Goal: Task Accomplishment & Management: Complete application form

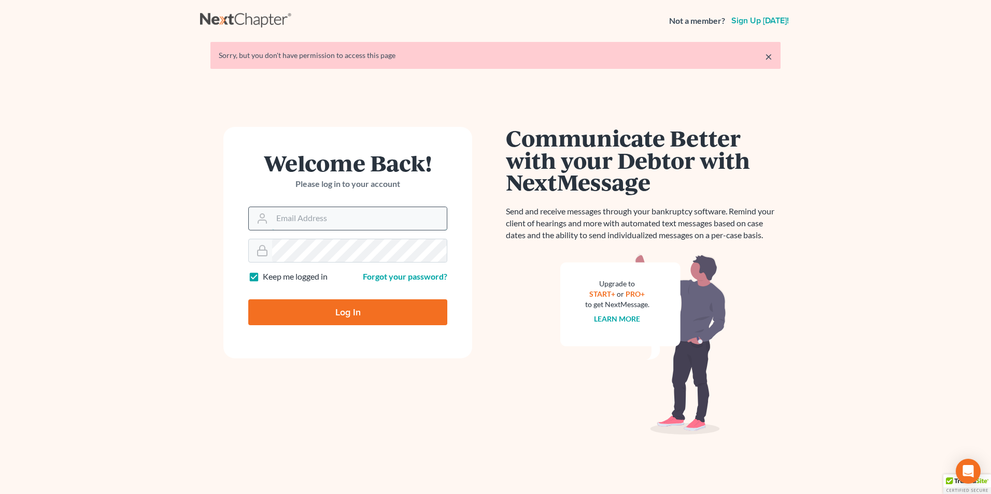
click at [396, 217] on input "Email Address" at bounding box center [359, 218] width 175 height 23
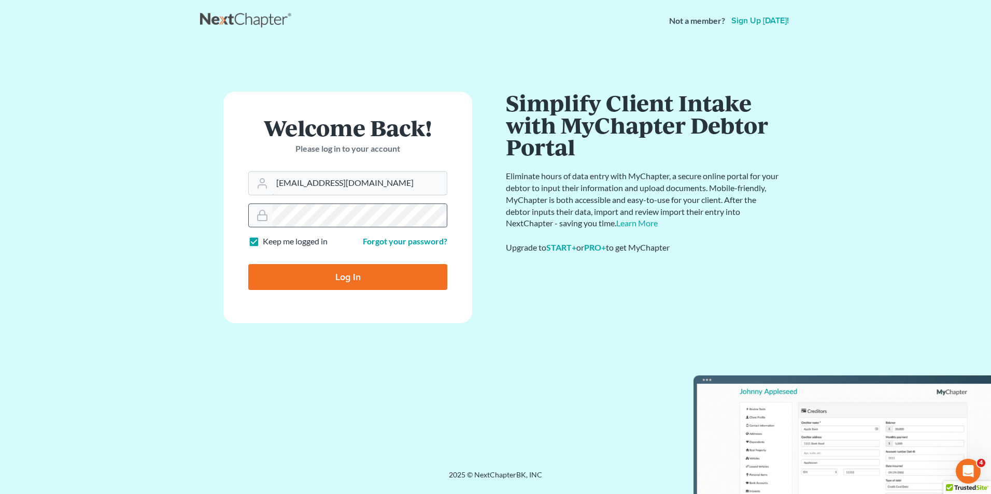
type input "[EMAIL_ADDRESS][DOMAIN_NAME]"
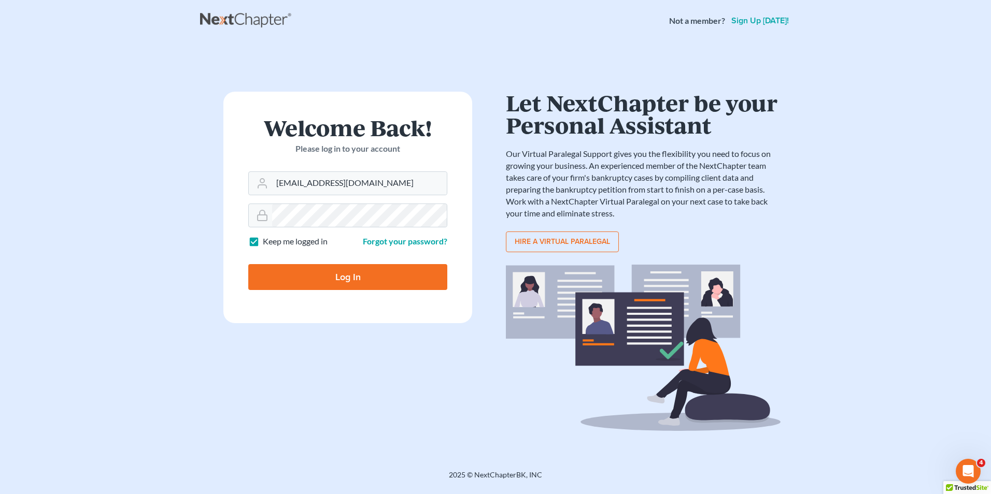
click at [325, 278] on input "Log In" at bounding box center [347, 277] width 199 height 26
type input "Thinking..."
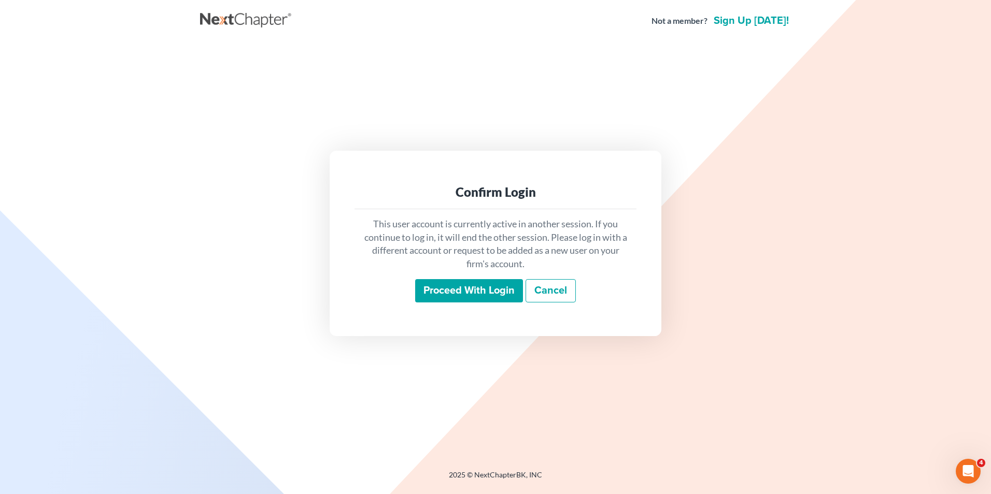
click at [461, 292] on input "Proceed with login" at bounding box center [469, 291] width 108 height 24
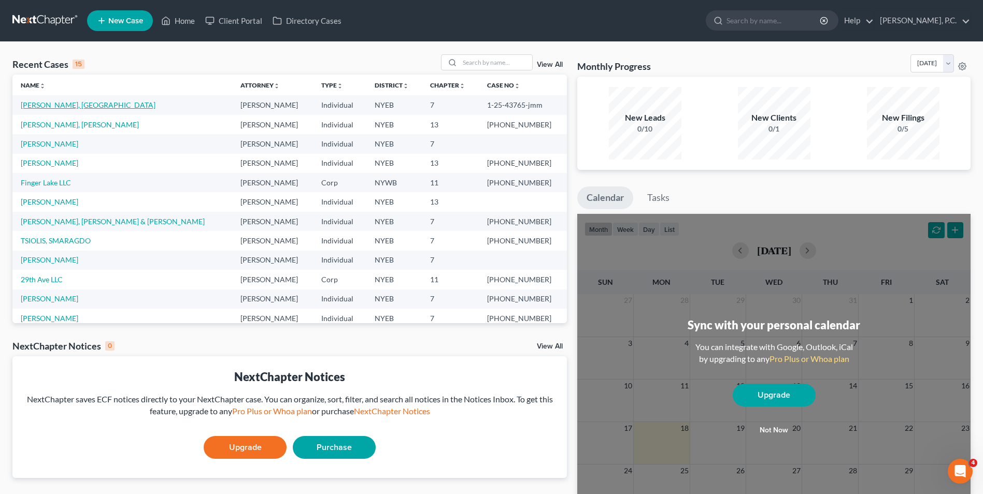
click at [51, 105] on link "Yao, Xiuxiang" at bounding box center [88, 105] width 135 height 9
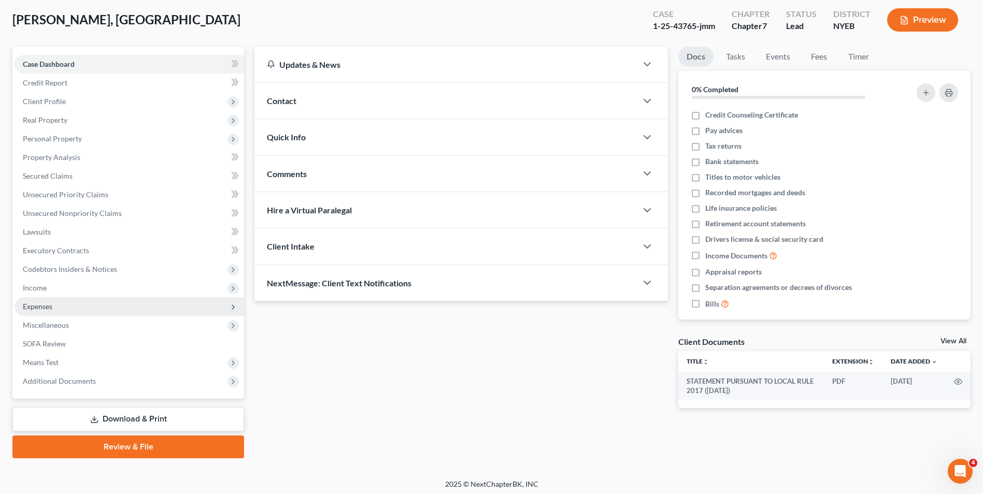
scroll to position [56, 0]
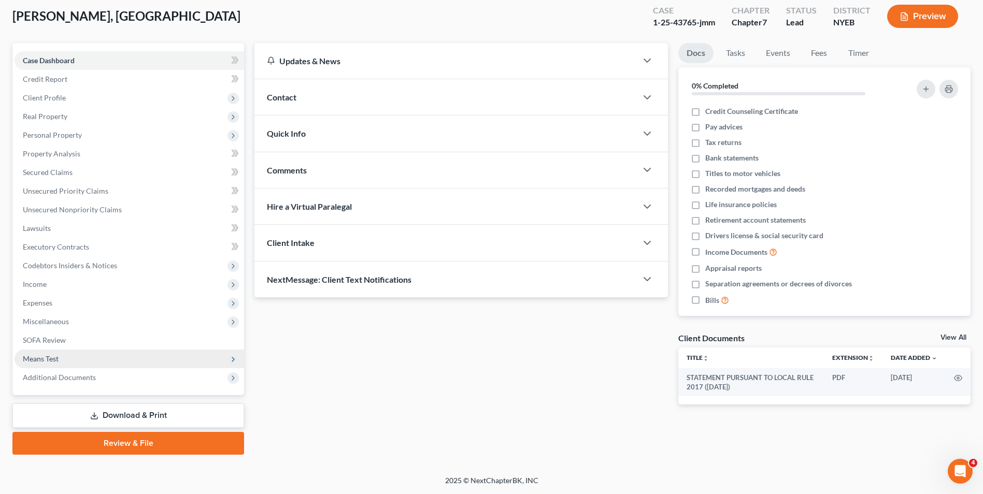
click at [116, 360] on span "Means Test" at bounding box center [130, 359] width 230 height 19
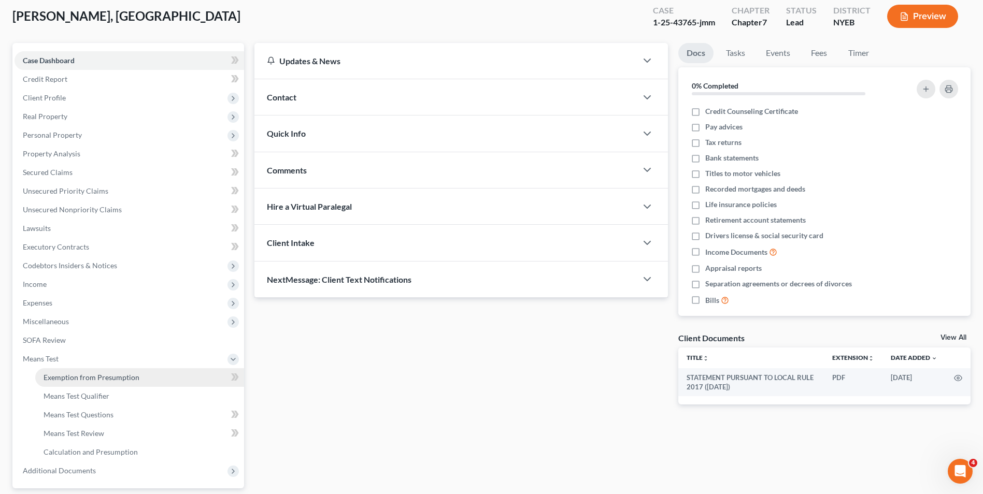
click at [120, 377] on span "Exemption from Presumption" at bounding box center [92, 377] width 96 height 9
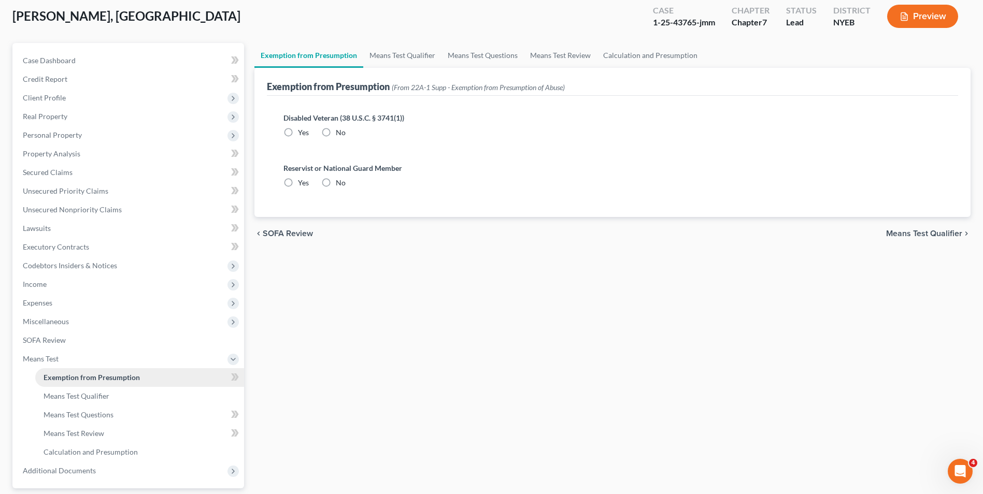
radio input "true"
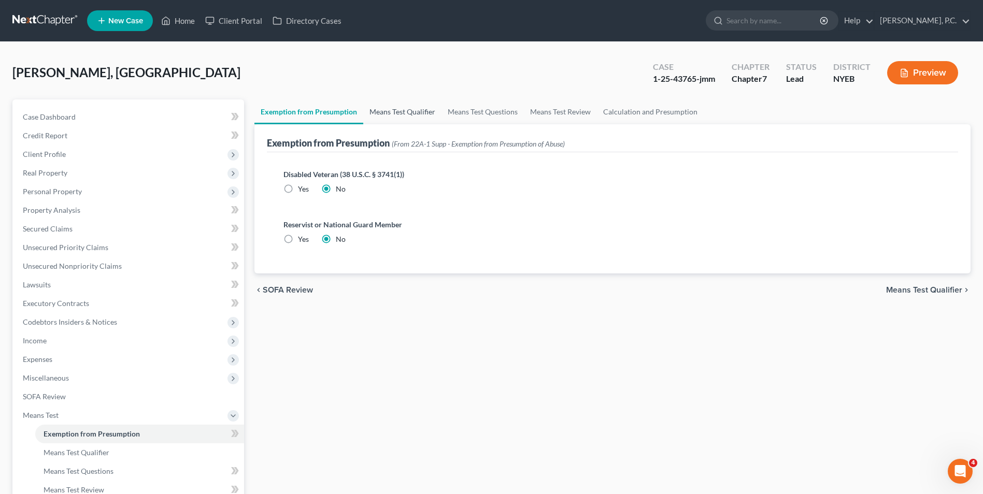
click at [391, 113] on link "Means Test Qualifier" at bounding box center [402, 112] width 78 height 25
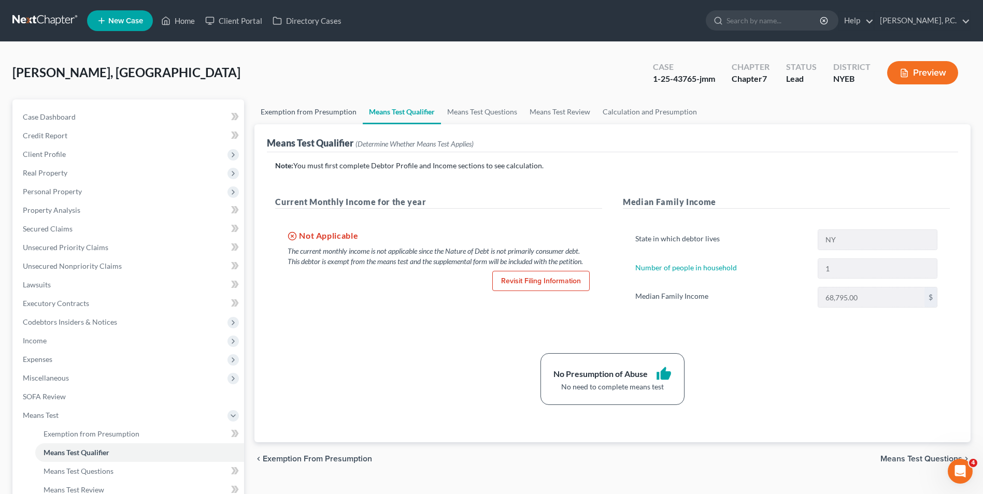
click at [317, 112] on link "Exemption from Presumption" at bounding box center [308, 112] width 108 height 25
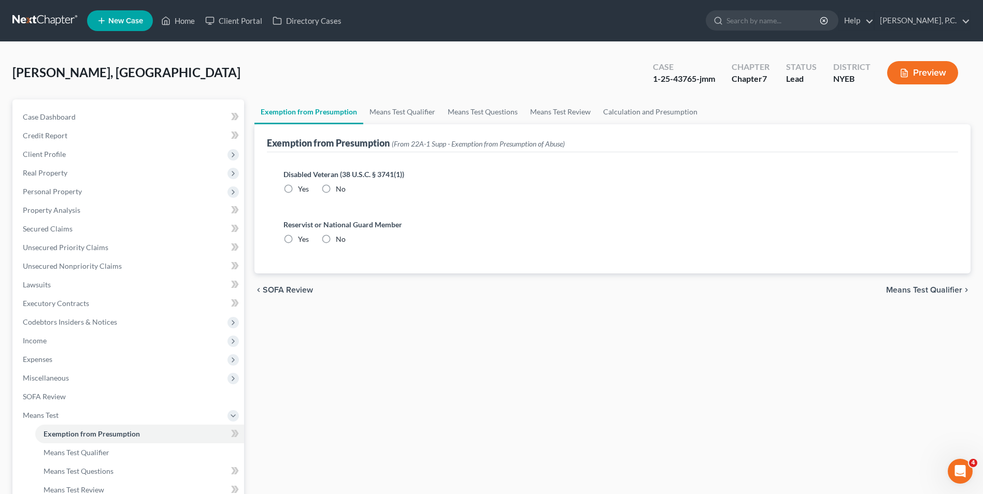
radio input "true"
click at [393, 111] on link "Means Test Qualifier" at bounding box center [402, 112] width 78 height 25
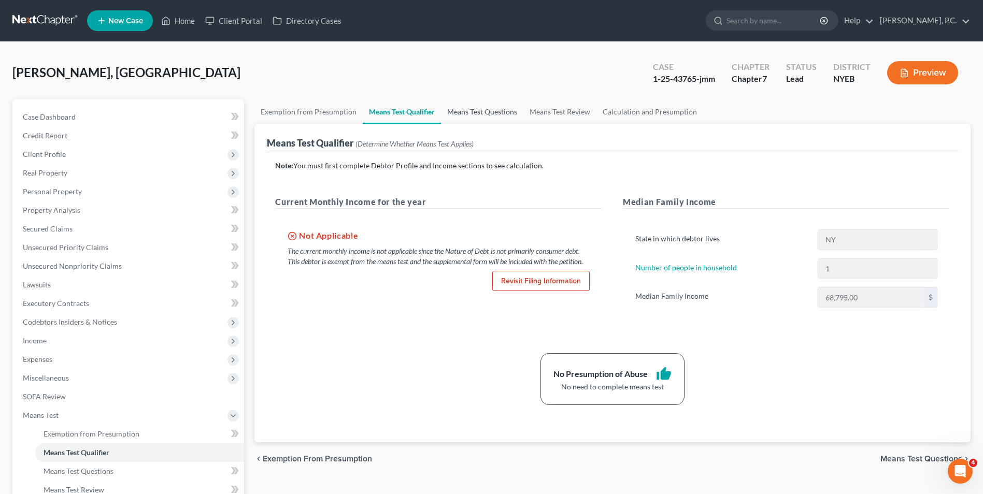
click at [472, 113] on link "Means Test Questions" at bounding box center [482, 112] width 82 height 25
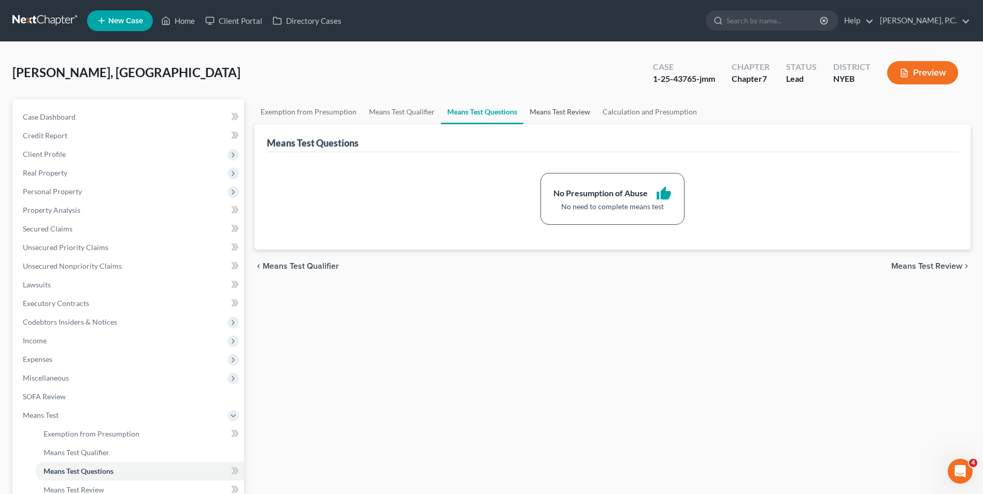
click at [541, 110] on link "Means Test Review" at bounding box center [559, 112] width 73 height 25
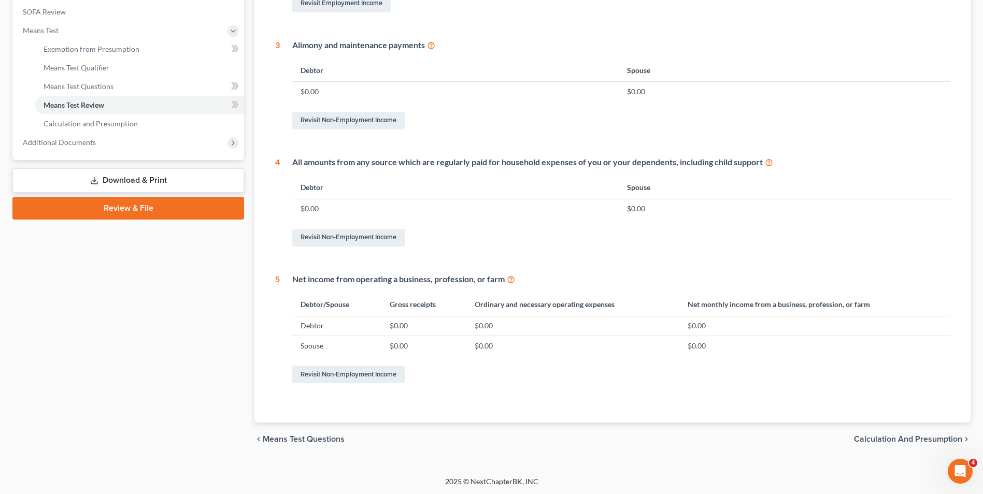
scroll to position [386, 0]
click at [142, 183] on link "Download & Print" at bounding box center [128, 179] width 232 height 24
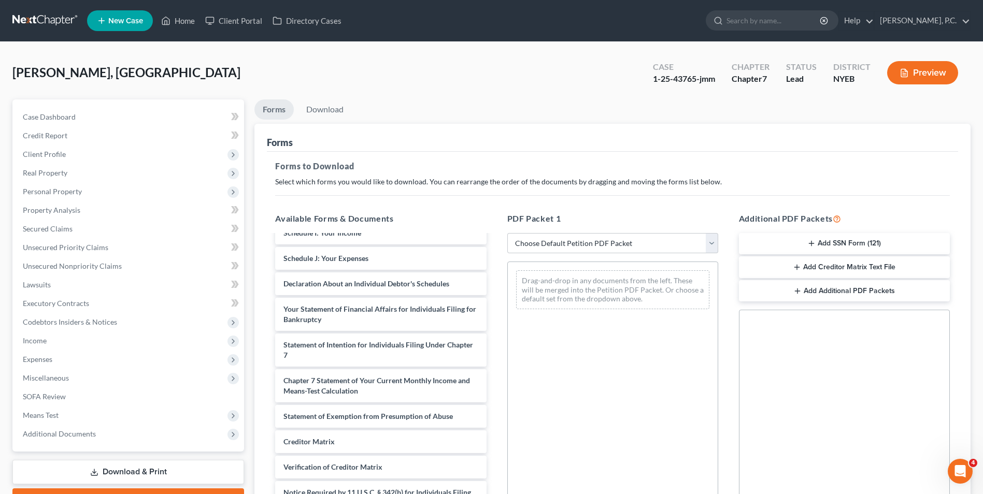
scroll to position [259, 0]
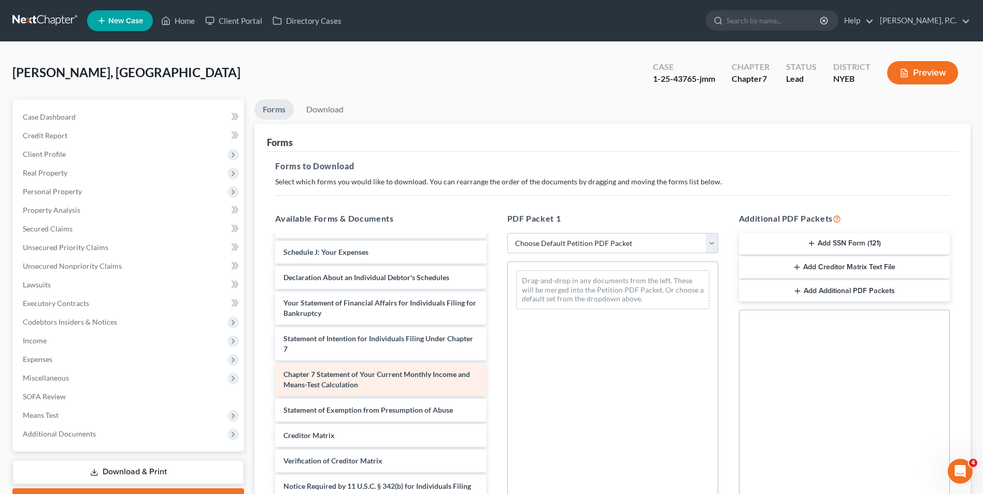
click at [414, 393] on div "Chapter 7 Statement of Your Current Monthly Income and Means-Test Calculation" at bounding box center [380, 379] width 211 height 33
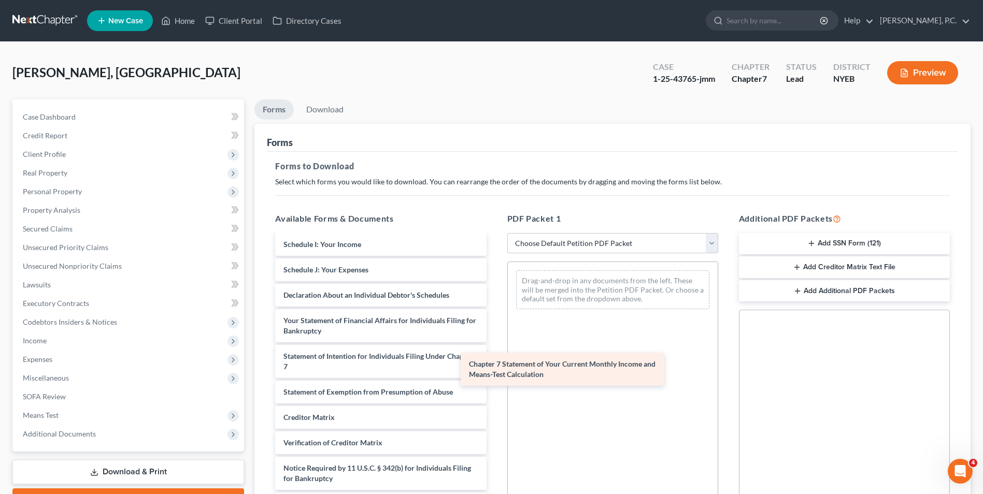
scroll to position [252, 0]
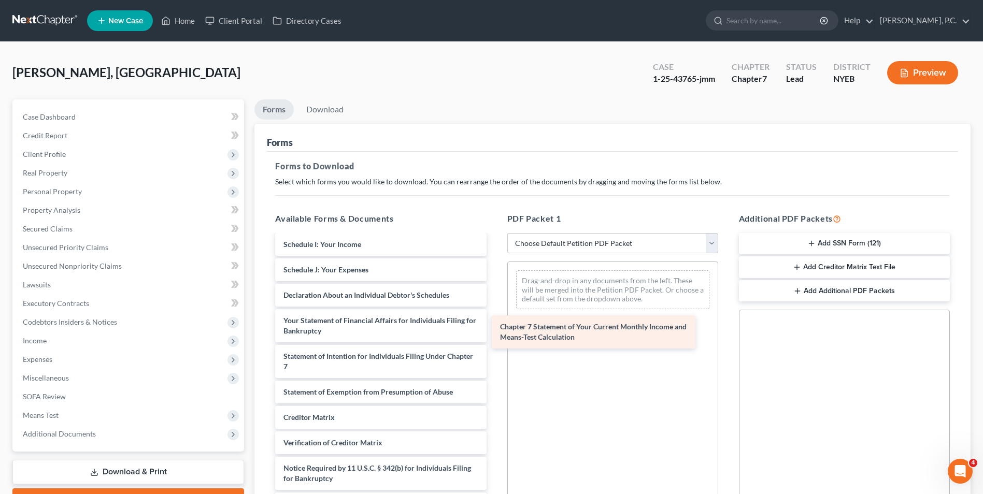
drag, startPoint x: 393, startPoint y: 392, endPoint x: 610, endPoint y: 334, distance: 224.4
click at [494, 334] on div "Chapter 7 Statement of Your Current Monthly Income and Means-Test Calculation S…" at bounding box center [381, 254] width 228 height 521
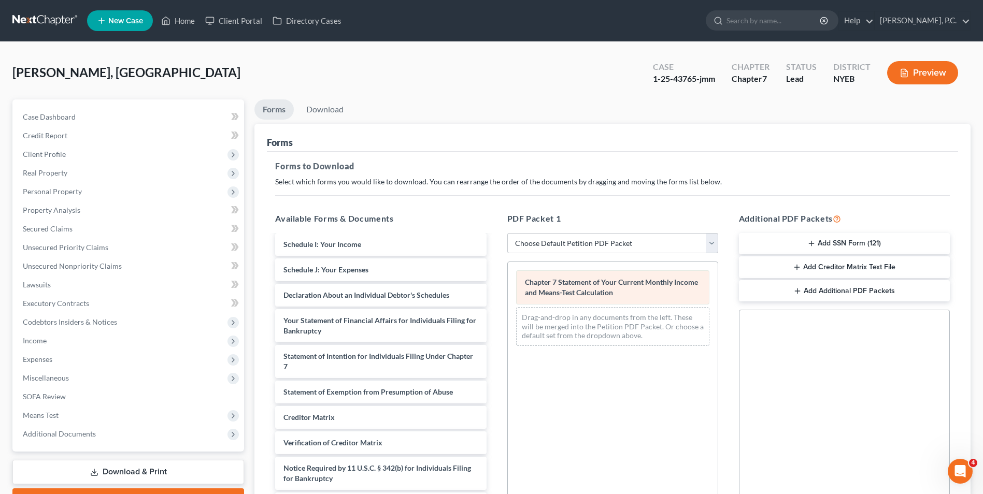
click at [597, 293] on span "Chapter 7 Statement of Your Current Monthly Income and Means-Test Calculation" at bounding box center [611, 287] width 173 height 19
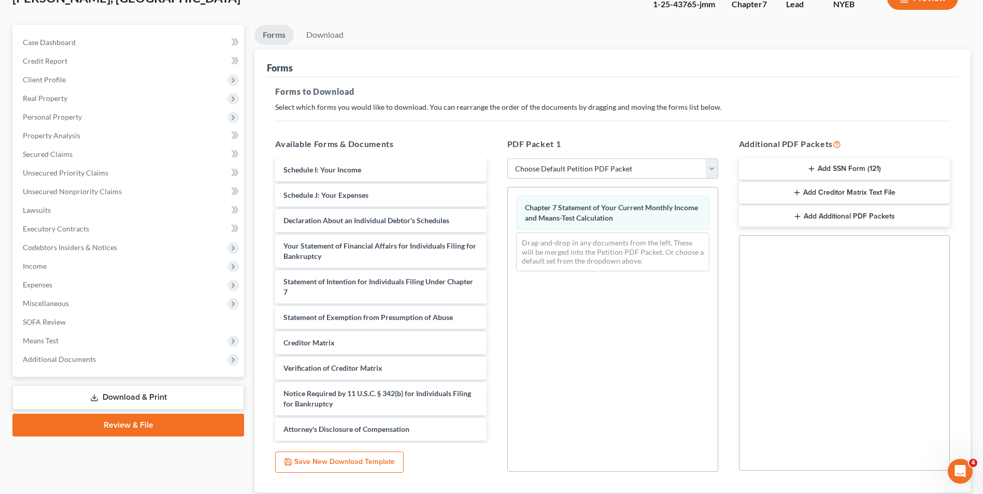
scroll to position [146, 0]
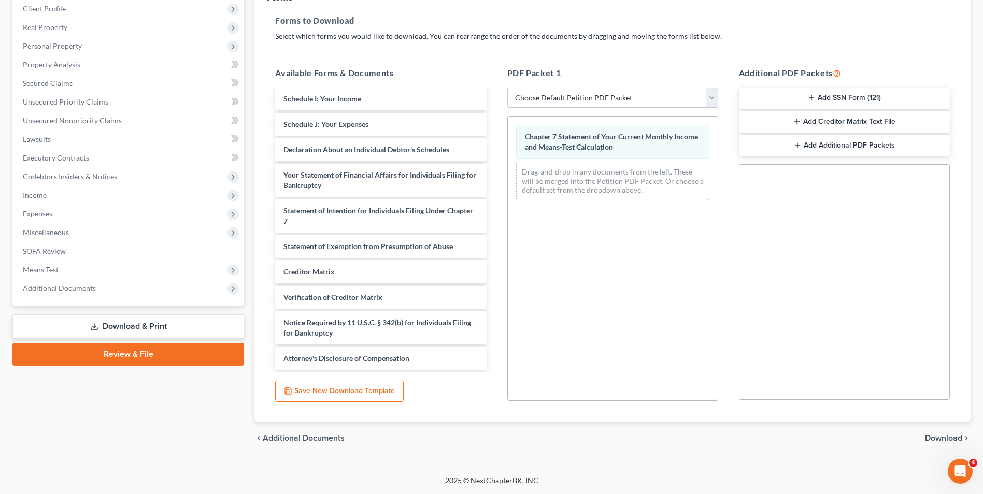
click at [948, 437] on span "Download" at bounding box center [943, 438] width 37 height 8
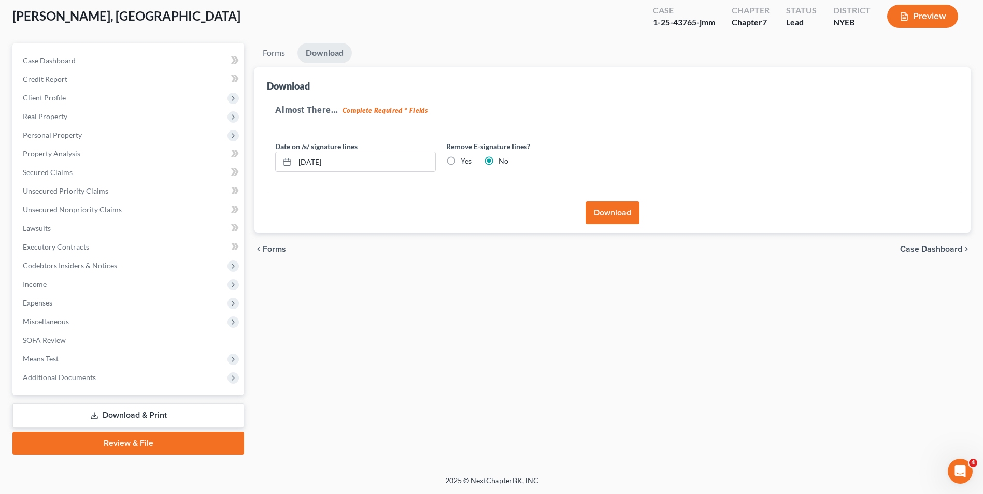
click at [595, 214] on button "Download" at bounding box center [613, 213] width 54 height 23
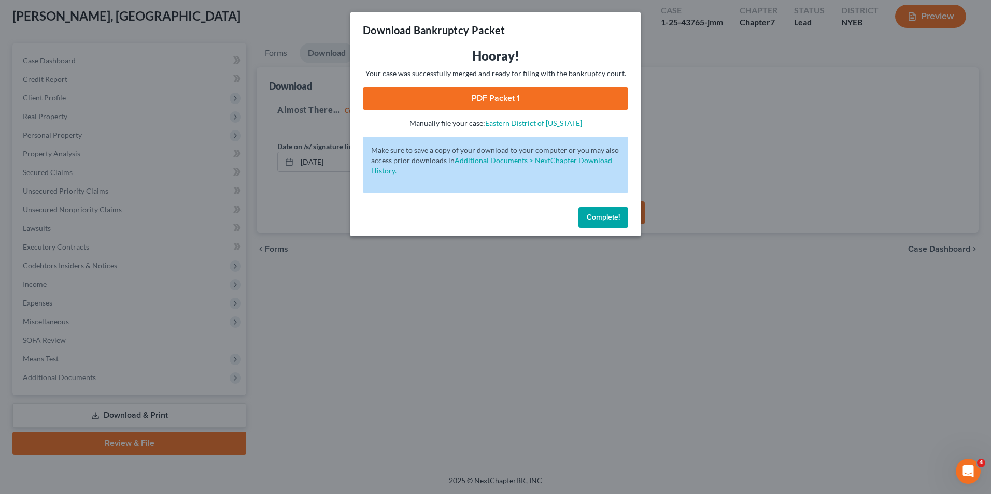
click at [502, 98] on link "PDF Packet 1" at bounding box center [495, 98] width 265 height 23
click at [590, 211] on button "Complete!" at bounding box center [603, 217] width 50 height 21
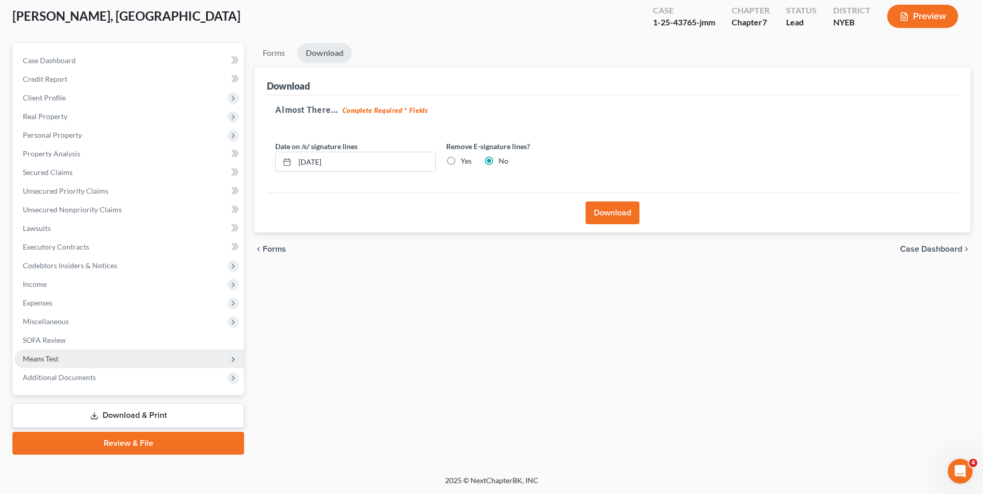
click at [120, 358] on span "Means Test" at bounding box center [130, 359] width 230 height 19
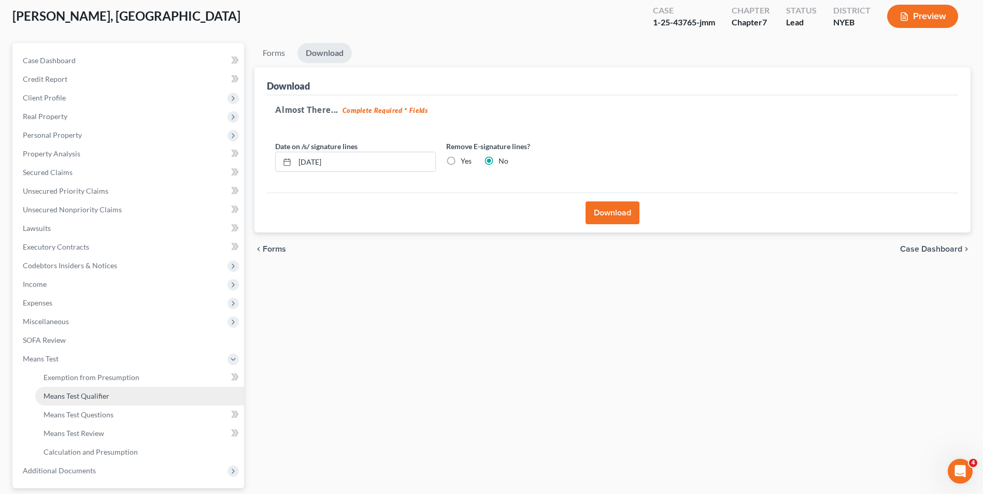
scroll to position [150, 0]
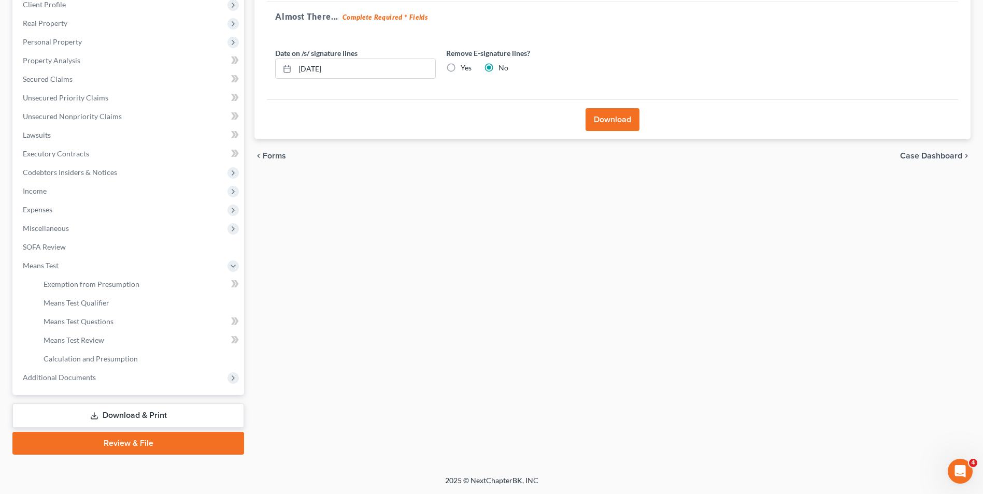
click at [160, 414] on link "Download & Print" at bounding box center [128, 416] width 232 height 24
click at [120, 415] on link "Download & Print" at bounding box center [128, 416] width 232 height 24
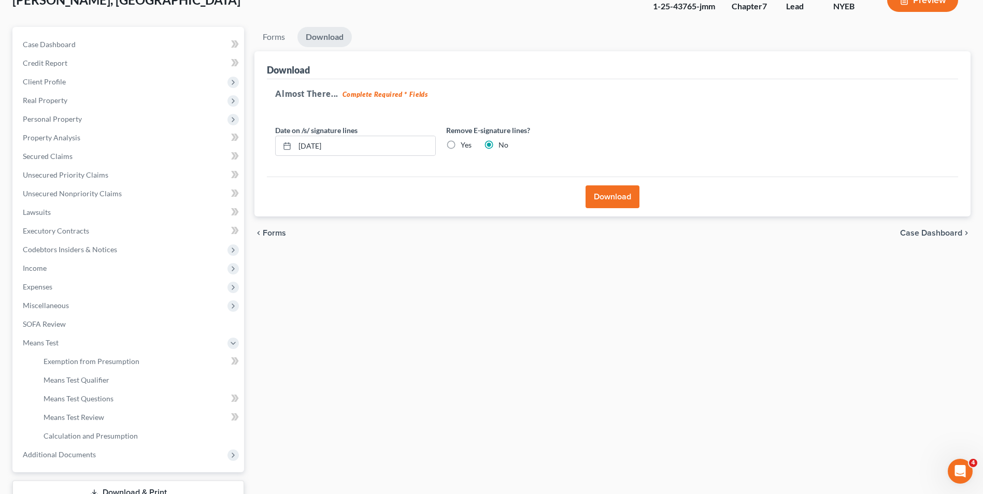
scroll to position [0, 0]
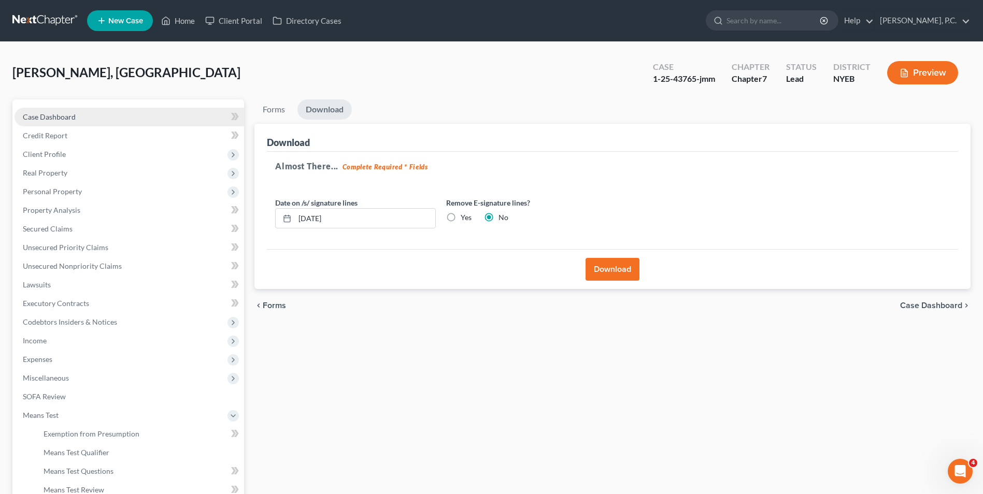
click at [111, 117] on link "Case Dashboard" at bounding box center [130, 117] width 230 height 19
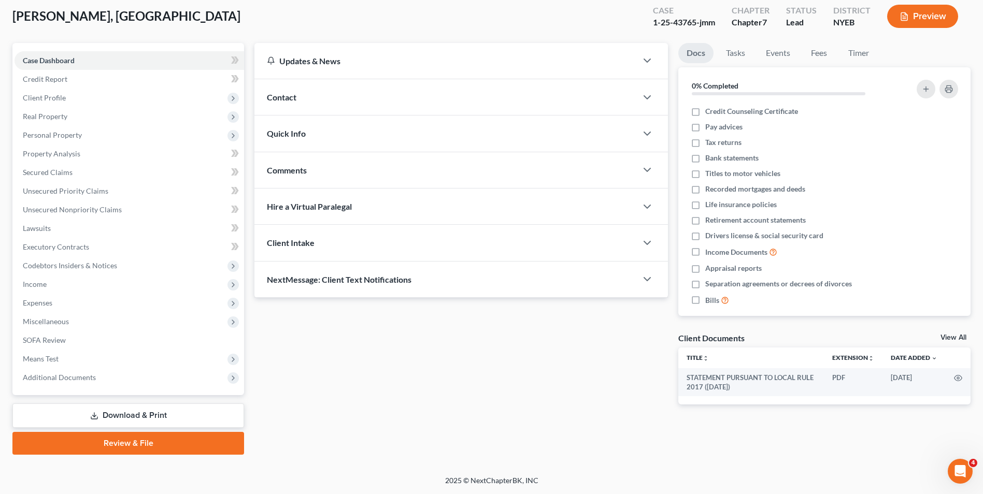
click at [134, 412] on link "Download & Print" at bounding box center [128, 416] width 232 height 24
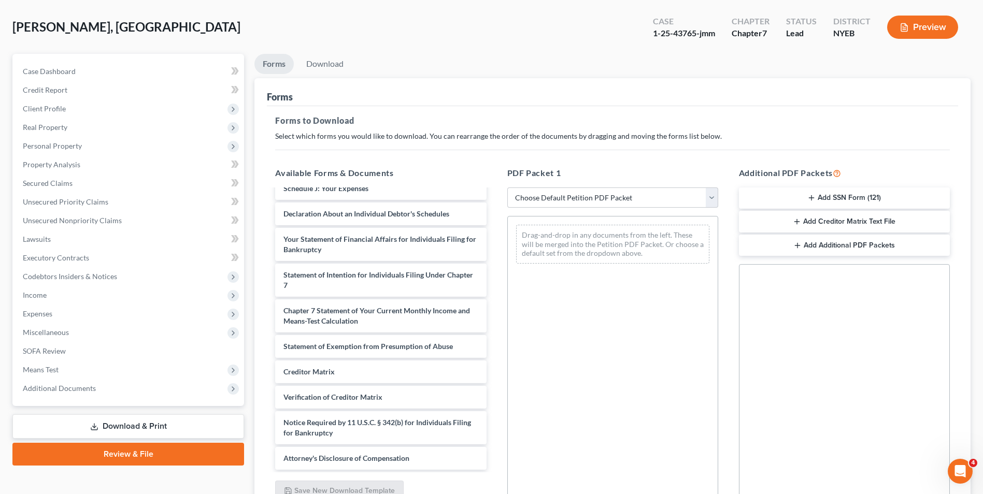
scroll to position [146, 0]
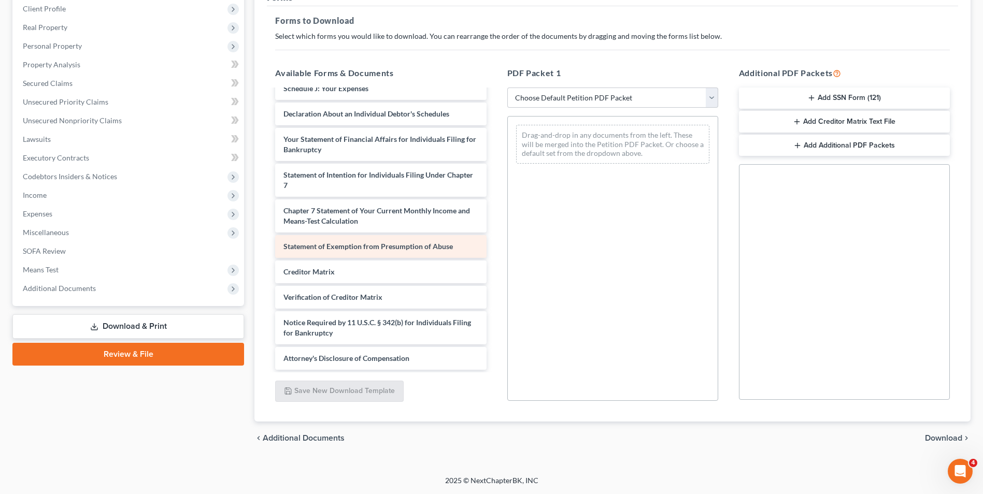
click at [395, 247] on span "Statement of Exemption from Presumption of Abuse" at bounding box center [367, 246] width 169 height 9
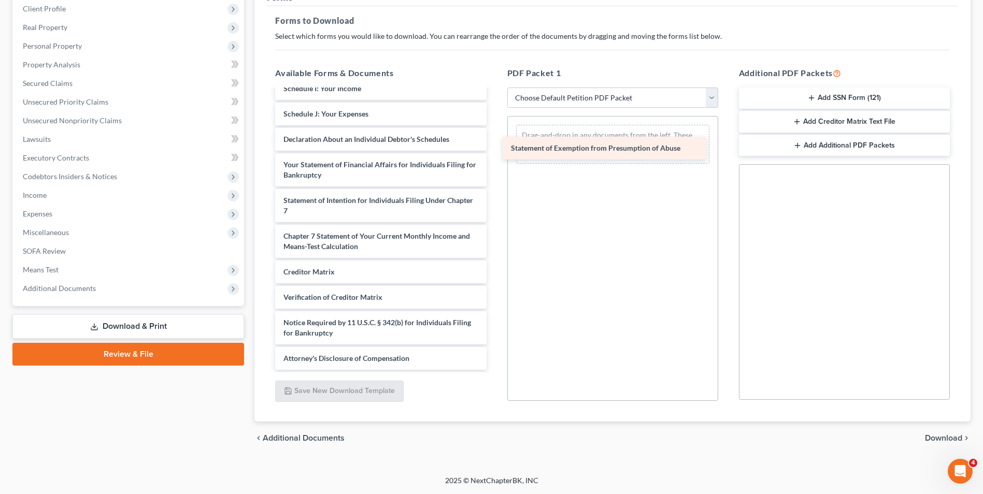
drag, startPoint x: 395, startPoint y: 247, endPoint x: 622, endPoint y: 148, distance: 247.9
click at [494, 148] on div "Statement of Exemption from Presumption of Abuse STATEMENT PURSUANT TO LOCAL RU…" at bounding box center [381, 104] width 228 height 532
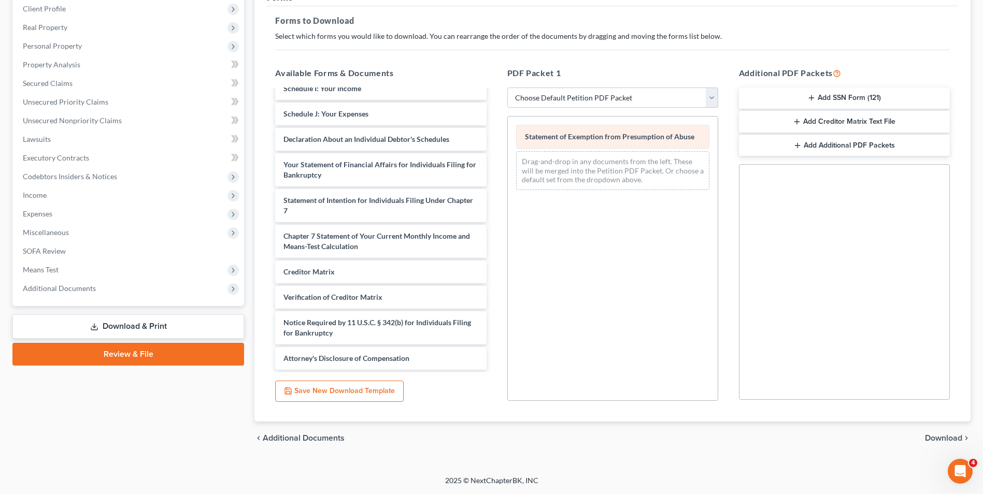
click at [602, 141] on span "Statement of Exemption from Presumption of Abuse" at bounding box center [609, 136] width 169 height 9
click at [943, 438] on span "Download" at bounding box center [943, 438] width 37 height 8
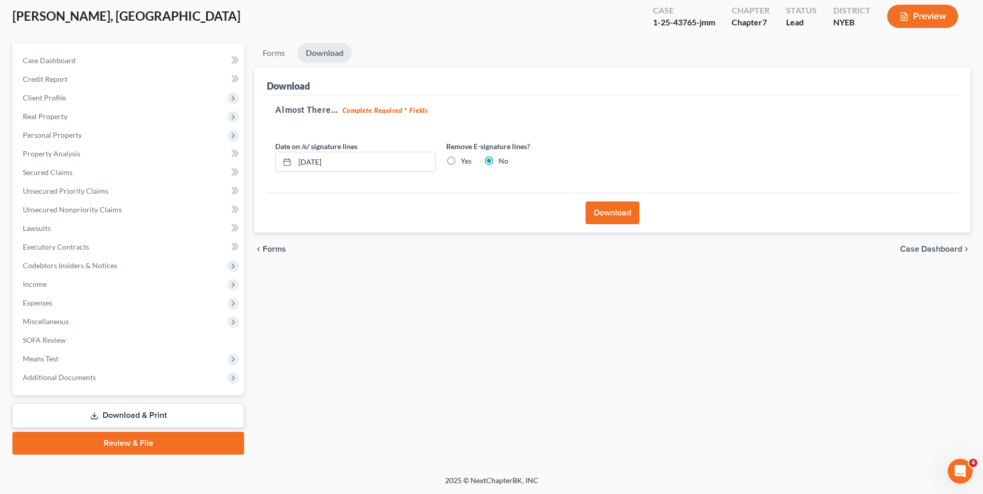
scroll to position [56, 0]
click at [588, 207] on button "Download" at bounding box center [613, 213] width 54 height 23
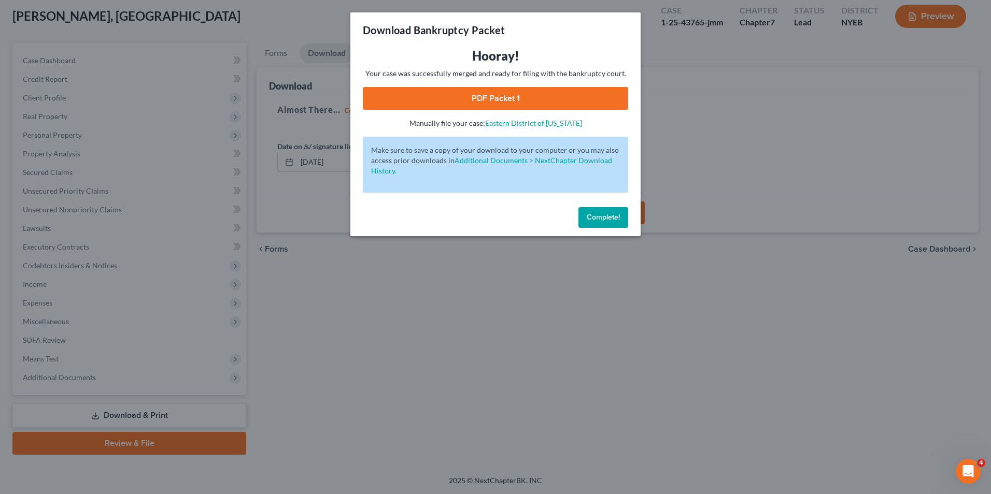
click at [509, 98] on link "PDF Packet 1" at bounding box center [495, 98] width 265 height 23
click at [593, 217] on span "Complete!" at bounding box center [603, 217] width 33 height 9
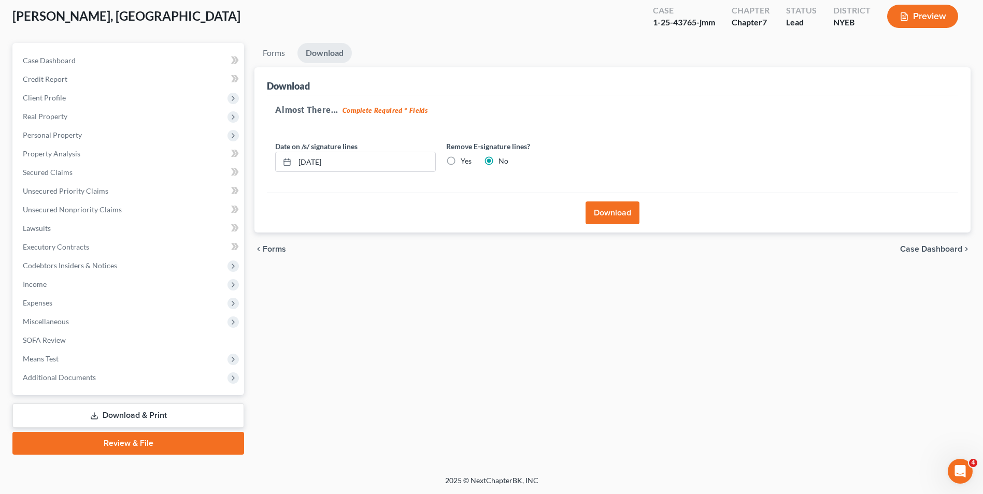
click at [443, 279] on div "Forms Download Forms Forms to Download Select which forms you would like to dow…" at bounding box center [612, 249] width 727 height 412
click at [100, 286] on span "Income" at bounding box center [130, 284] width 230 height 19
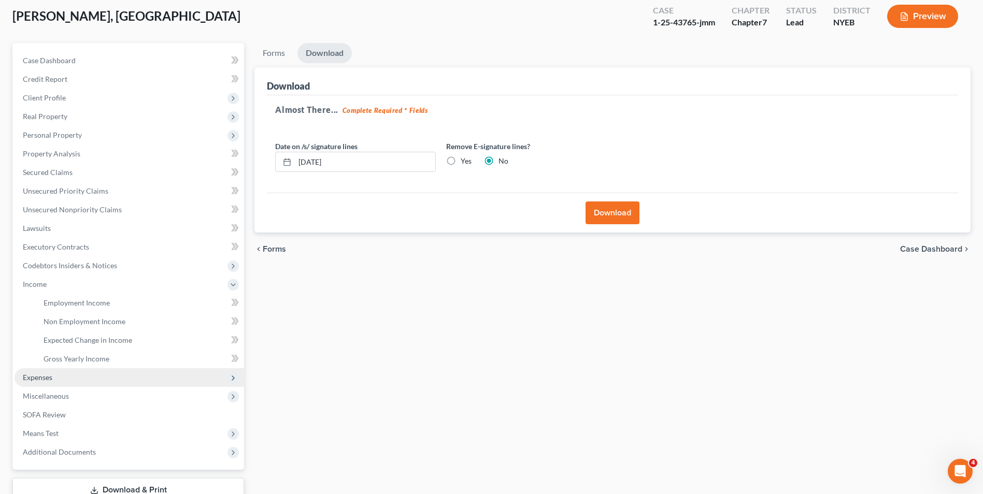
click at [113, 379] on span "Expenses" at bounding box center [130, 377] width 230 height 19
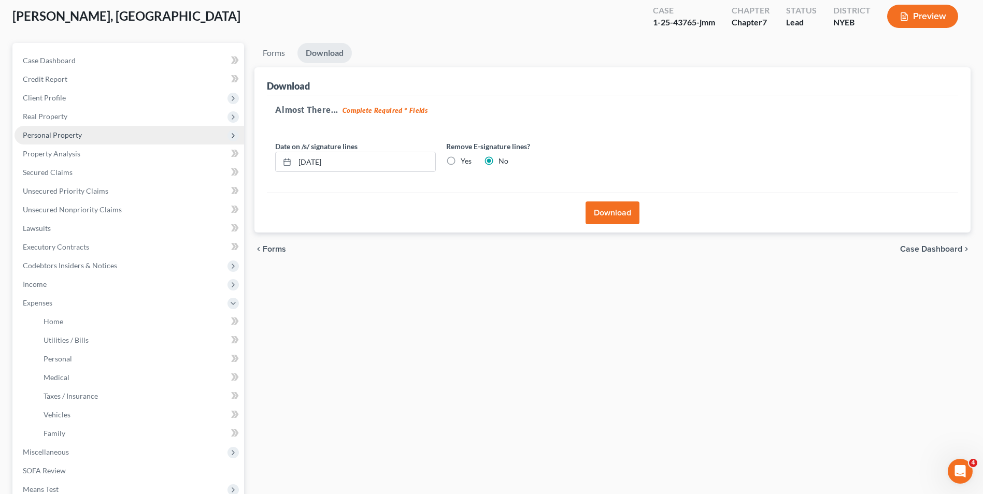
click at [102, 132] on span "Personal Property" at bounding box center [130, 135] width 230 height 19
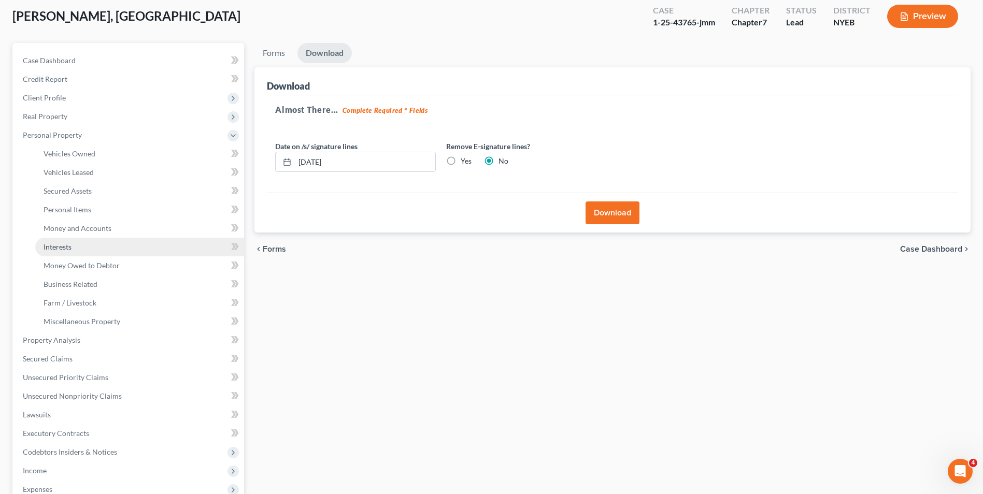
click at [72, 253] on link "Interests" at bounding box center [139, 247] width 209 height 19
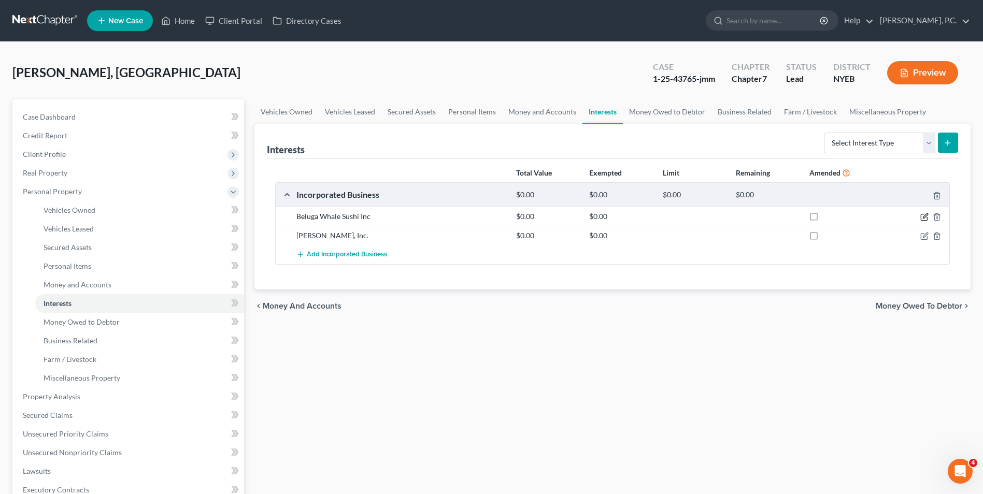
click at [925, 217] on icon "button" at bounding box center [925, 216] width 5 height 5
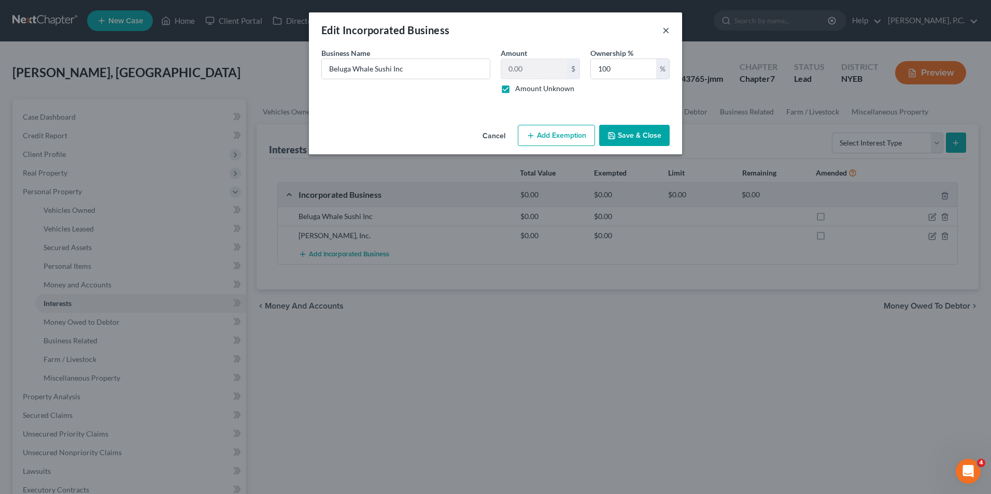
click at [663, 31] on button "×" at bounding box center [665, 30] width 7 height 12
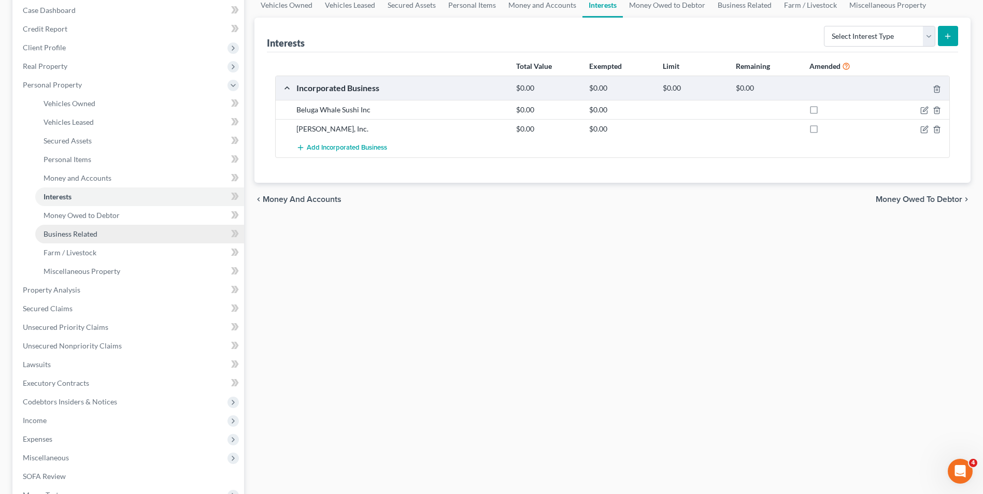
scroll to position [243, 0]
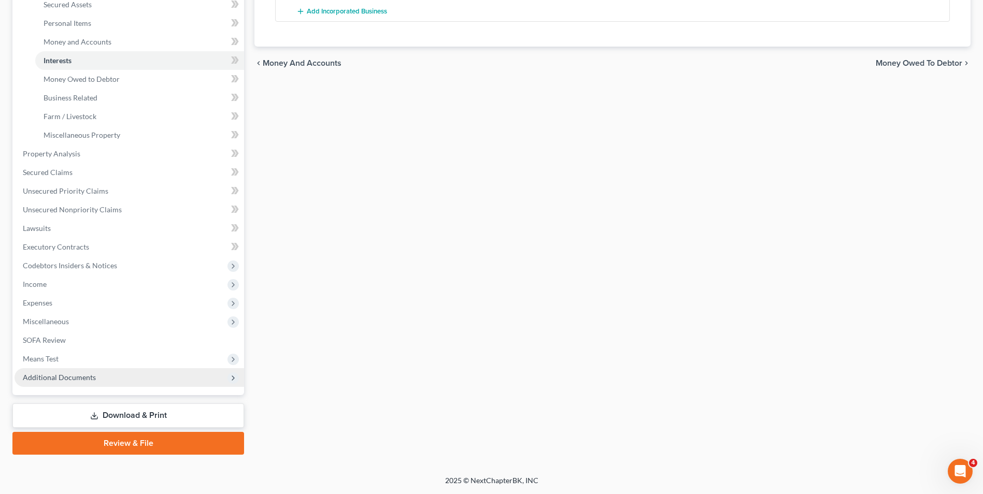
click at [97, 379] on span "Additional Documents" at bounding box center [130, 377] width 230 height 19
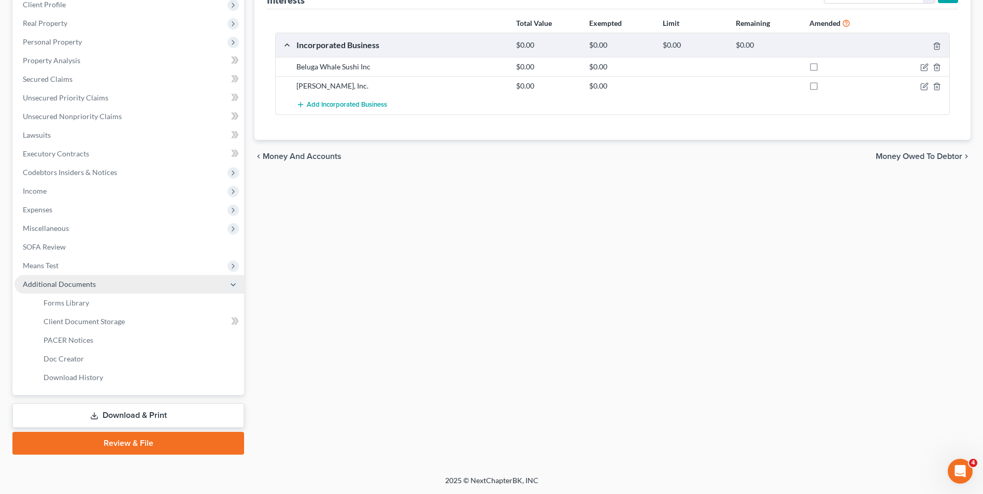
scroll to position [150, 0]
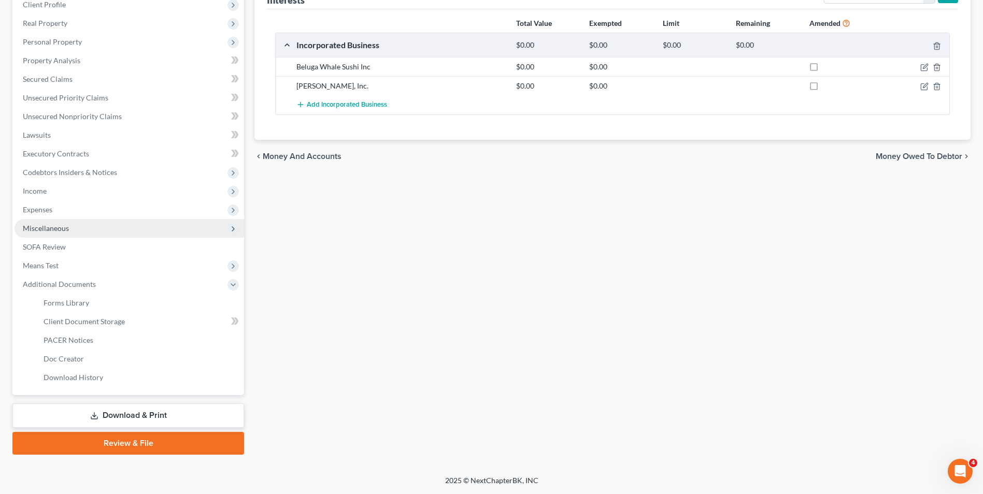
click at [81, 232] on span "Miscellaneous" at bounding box center [130, 228] width 230 height 19
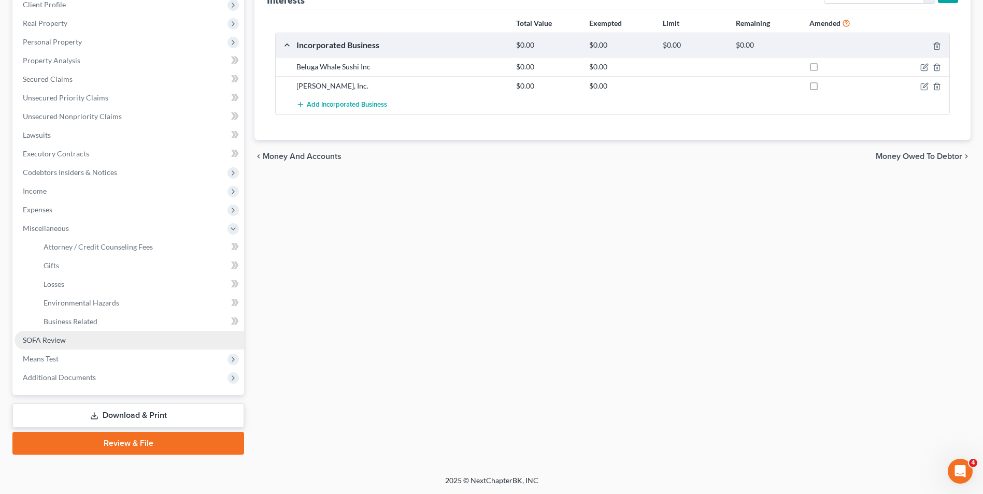
click at [81, 331] on link "SOFA Review" at bounding box center [130, 340] width 230 height 19
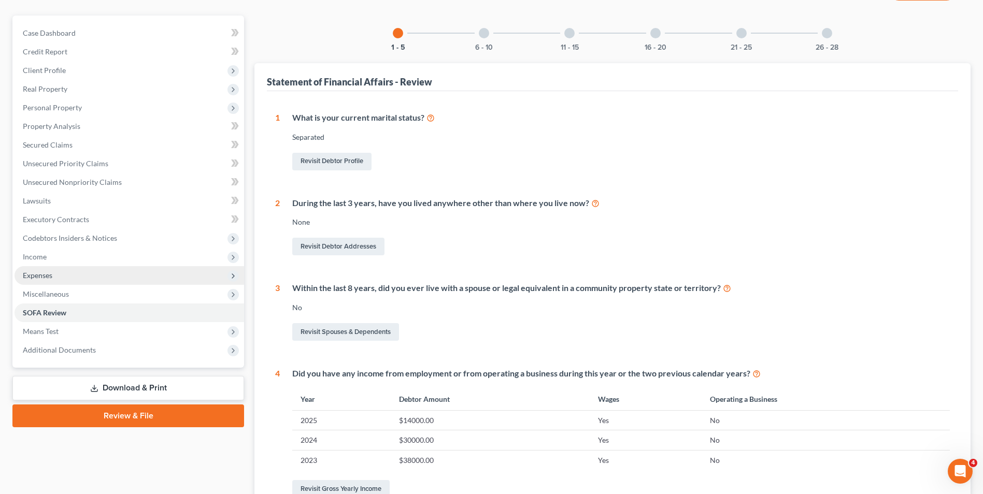
scroll to position [207, 0]
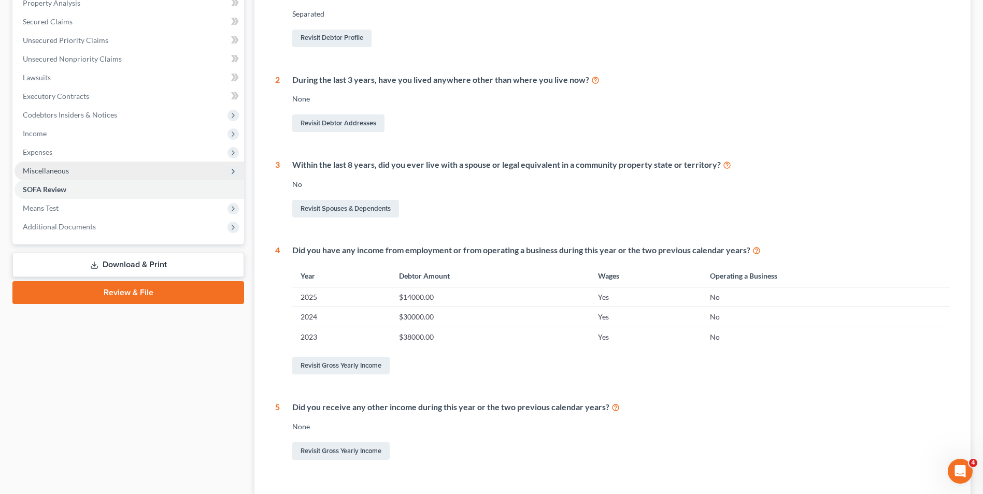
click at [128, 169] on span "Miscellaneous" at bounding box center [130, 171] width 230 height 19
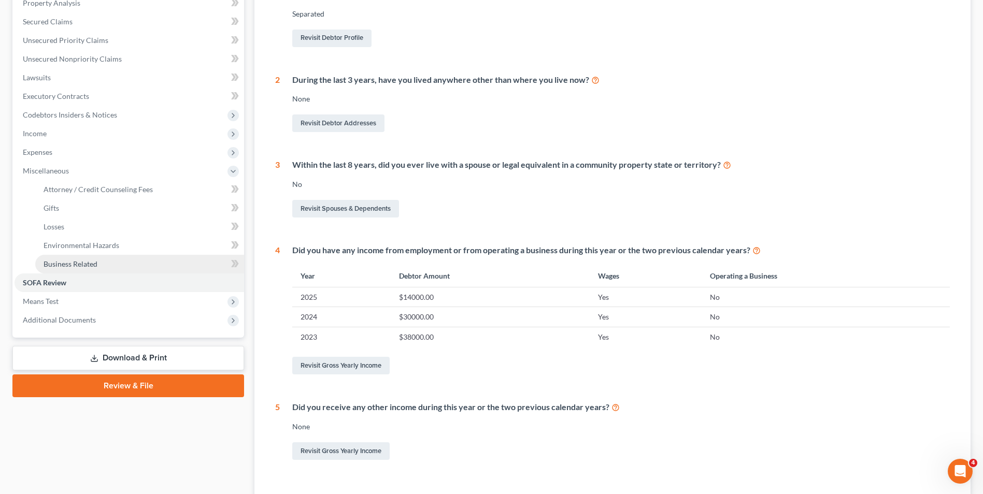
click at [96, 263] on span "Business Related" at bounding box center [71, 264] width 54 height 9
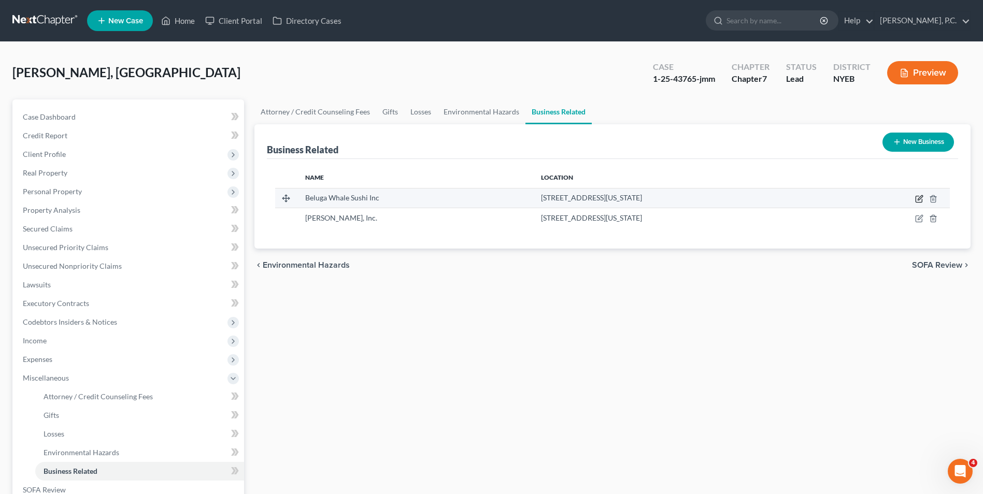
click at [919, 198] on icon "button" at bounding box center [920, 197] width 5 height 5
select select "owner"
select select "35"
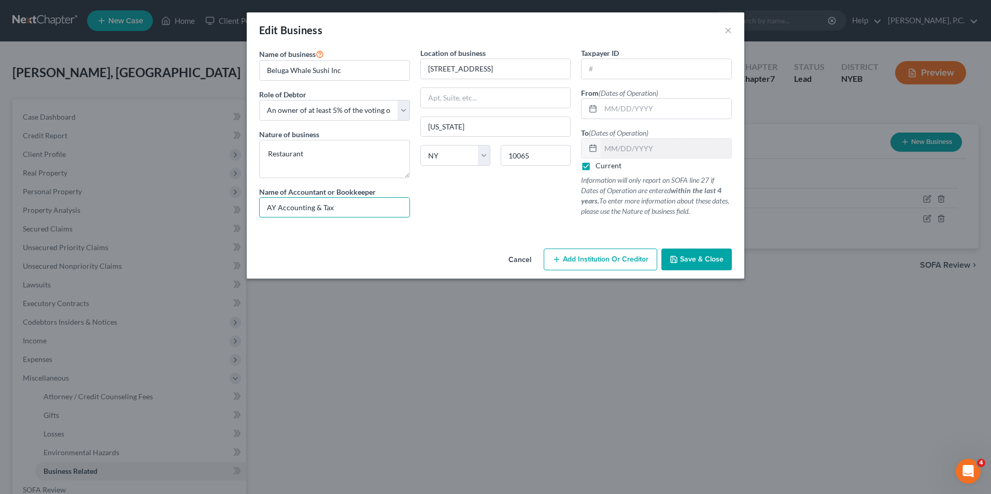
drag, startPoint x: 340, startPoint y: 209, endPoint x: 240, endPoint y: 210, distance: 99.5
click at [240, 210] on div "Edit Business × Name of business * Beluga Whale Sushi Inc Role of Debtor * Sele…" at bounding box center [495, 247] width 991 height 494
click at [701, 262] on span "Save & Close" at bounding box center [702, 259] width 44 height 9
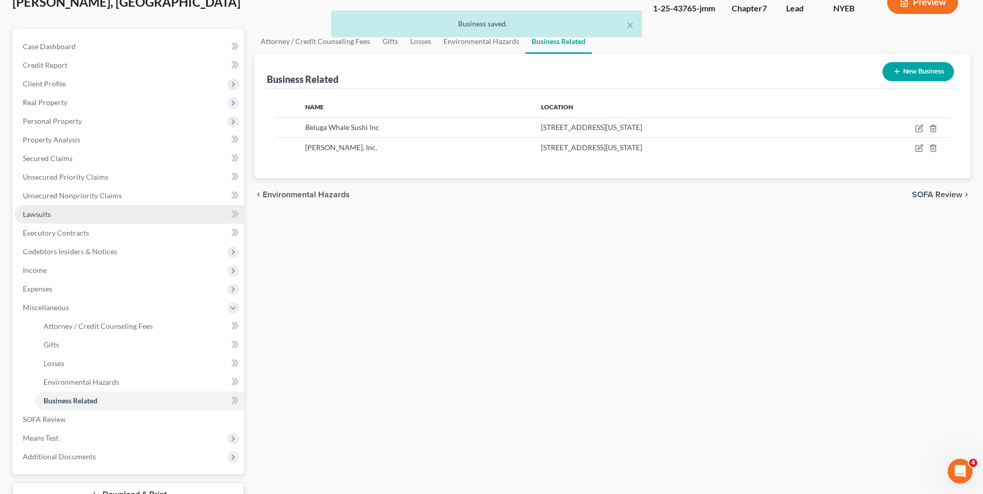
scroll to position [150, 0]
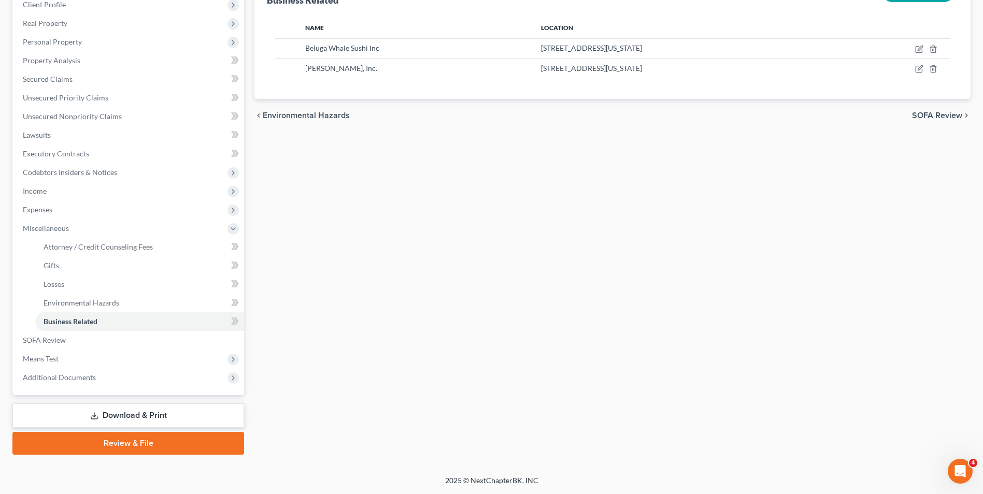
click at [148, 414] on link "Download & Print" at bounding box center [128, 416] width 232 height 24
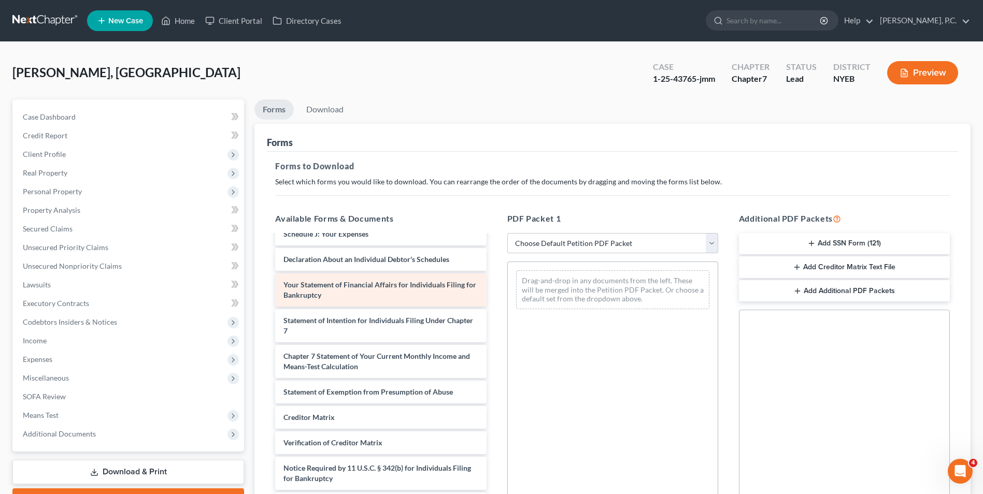
scroll to position [252, 0]
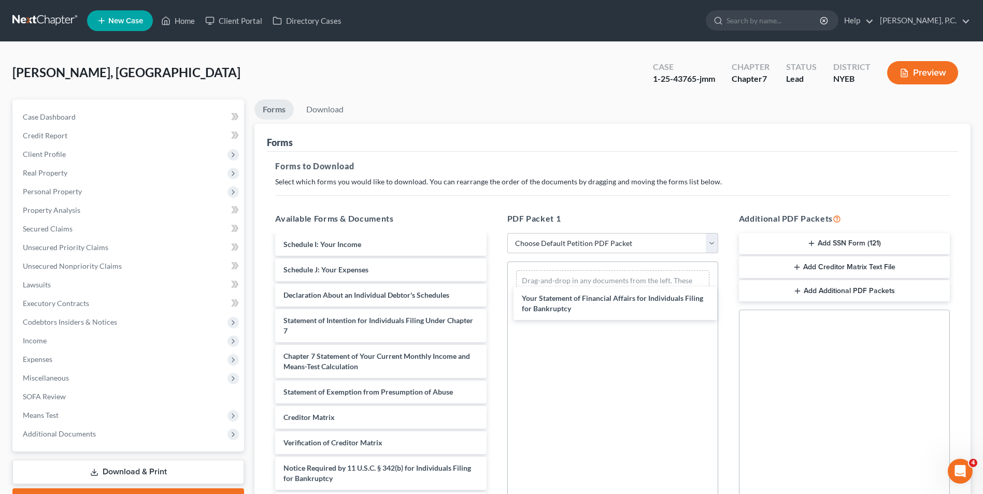
click at [494, 304] on div "Your Statement of Financial Affairs for Individuals Filing for Bankruptcy STATE…" at bounding box center [381, 254] width 228 height 521
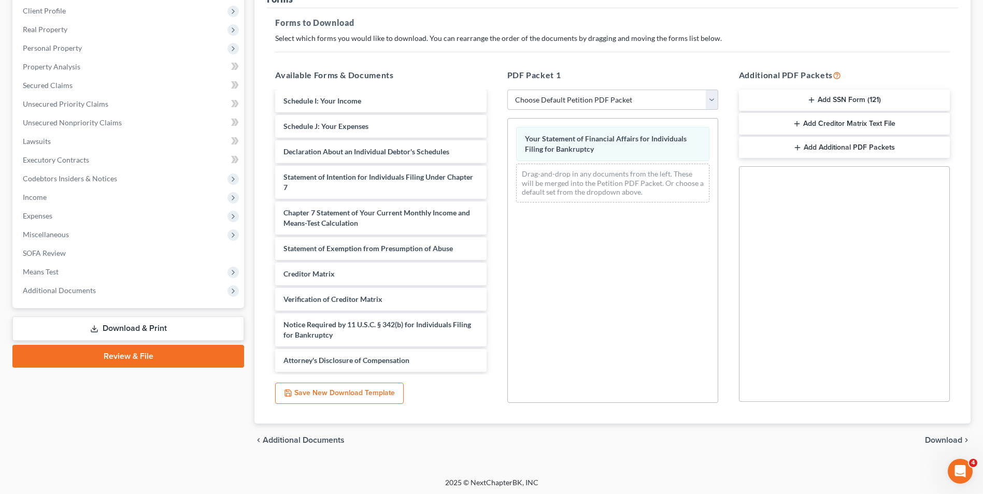
scroll to position [146, 0]
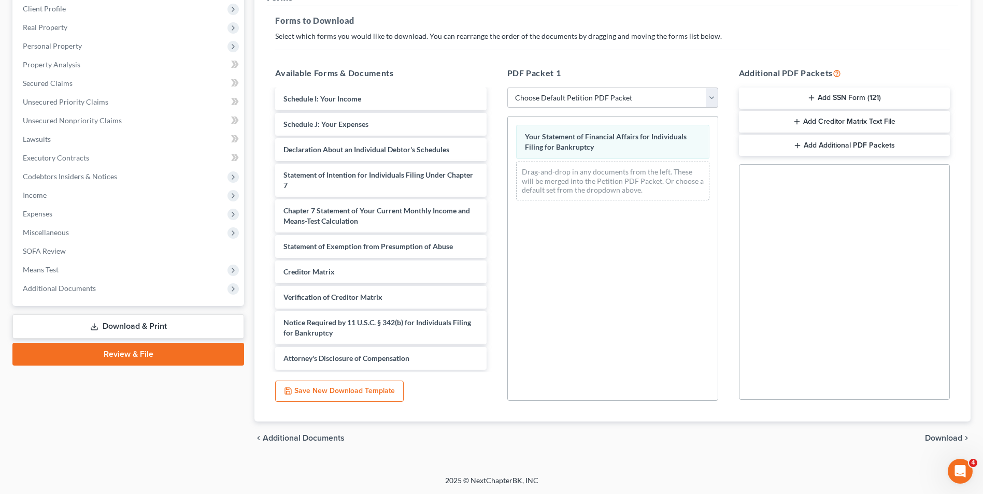
click at [936, 438] on span "Download" at bounding box center [943, 438] width 37 height 8
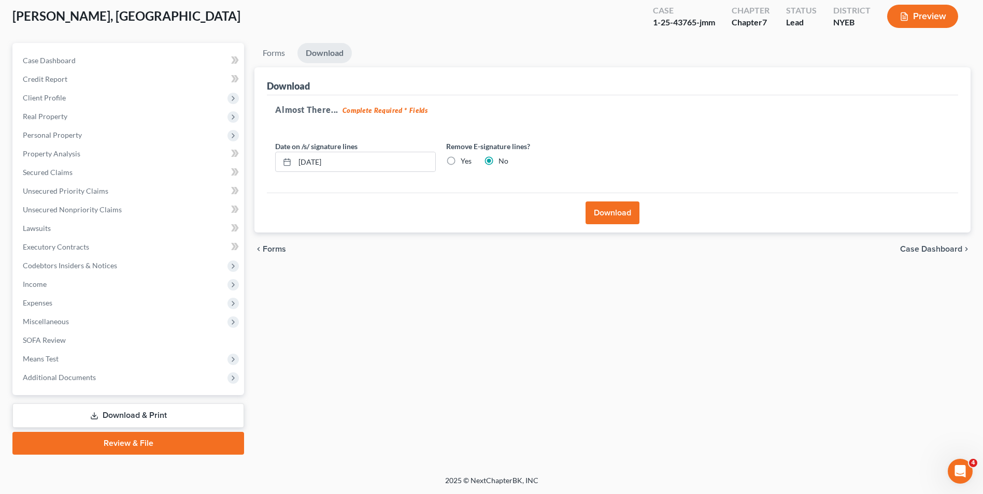
click at [461, 163] on label "Yes" at bounding box center [466, 161] width 11 height 10
click at [465, 163] on input "Yes" at bounding box center [468, 159] width 7 height 7
radio input "true"
radio input "false"
drag, startPoint x: 353, startPoint y: 160, endPoint x: 241, endPoint y: 162, distance: 112.5
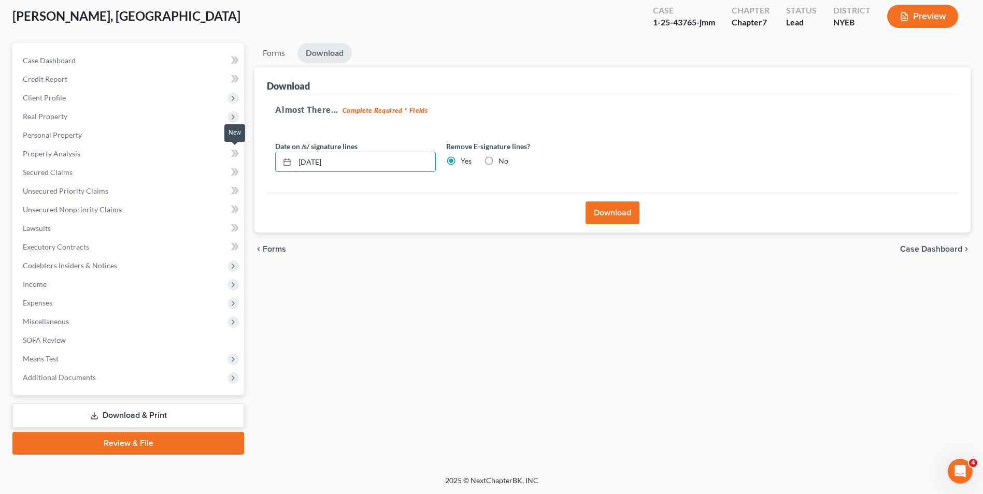
click at [241, 162] on div "Petition Navigation Case Dashboard Payments Invoices Payments Payments Credit R…" at bounding box center [491, 249] width 969 height 412
drag, startPoint x: 606, startPoint y: 224, endPoint x: 608, endPoint y: 217, distance: 7.5
click at [606, 224] on button "Download" at bounding box center [613, 213] width 54 height 23
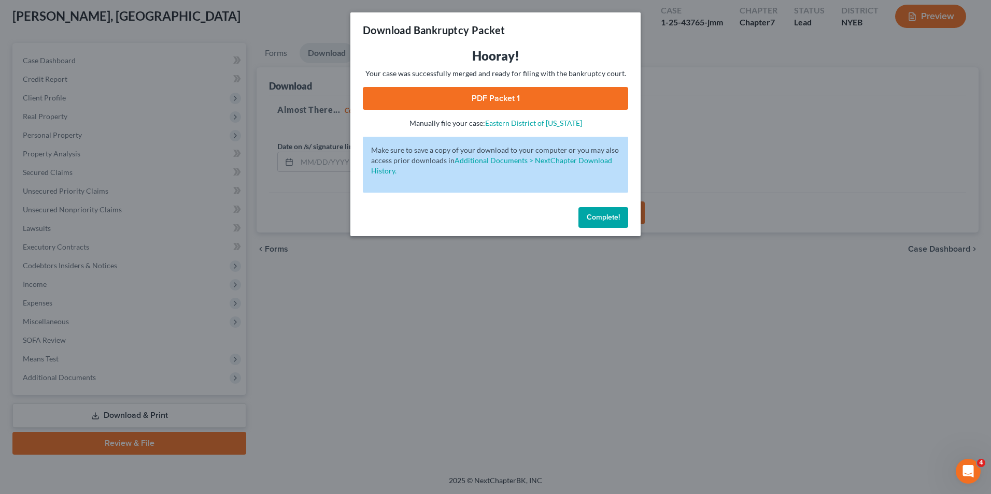
click at [469, 97] on link "PDF Packet 1" at bounding box center [495, 98] width 265 height 23
click at [621, 212] on button "Complete!" at bounding box center [603, 217] width 50 height 21
